Goal: Navigation & Orientation: Understand site structure

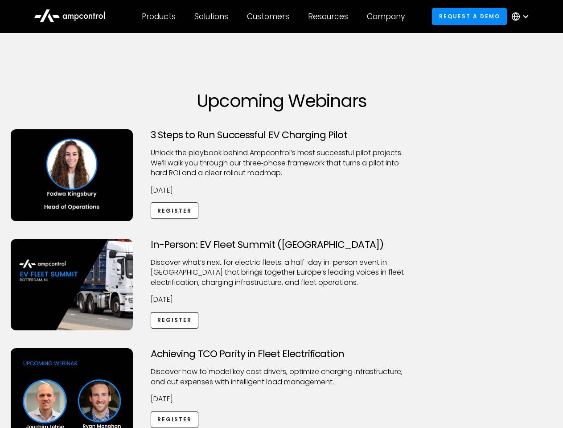
click at [274, 16] on div "Customers" at bounding box center [268, 17] width 42 height 10
click at [158, 16] on div "Products" at bounding box center [159, 17] width 34 height 10
click at [212, 16] on div "Solutions" at bounding box center [211, 17] width 34 height 10
click at [270, 16] on div "Customers" at bounding box center [268, 17] width 42 height 10
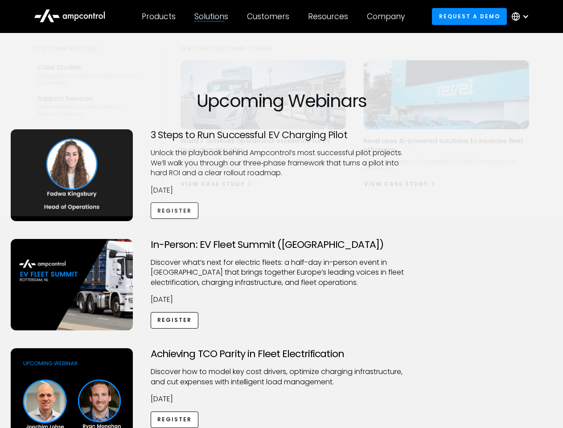
click at [330, 16] on div "Resources" at bounding box center [328, 17] width 40 height 10
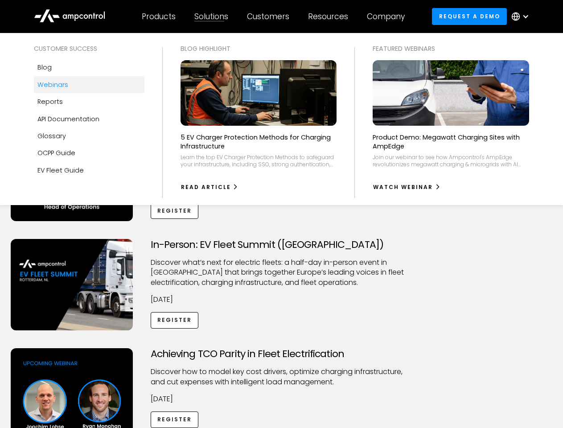
click at [389, 16] on div "Company" at bounding box center [386, 17] width 38 height 10
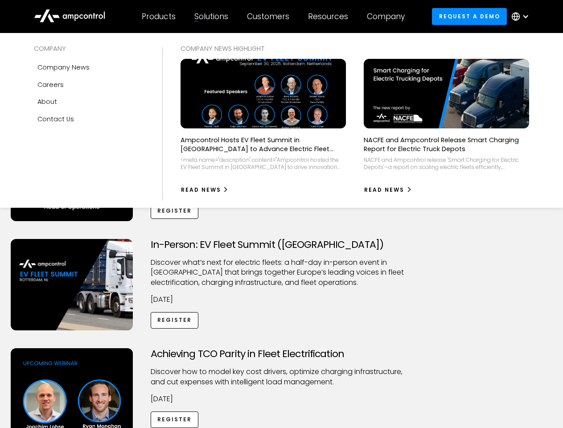
click at [523, 16] on div at bounding box center [525, 16] width 7 height 7
